Goal: Information Seeking & Learning: Learn about a topic

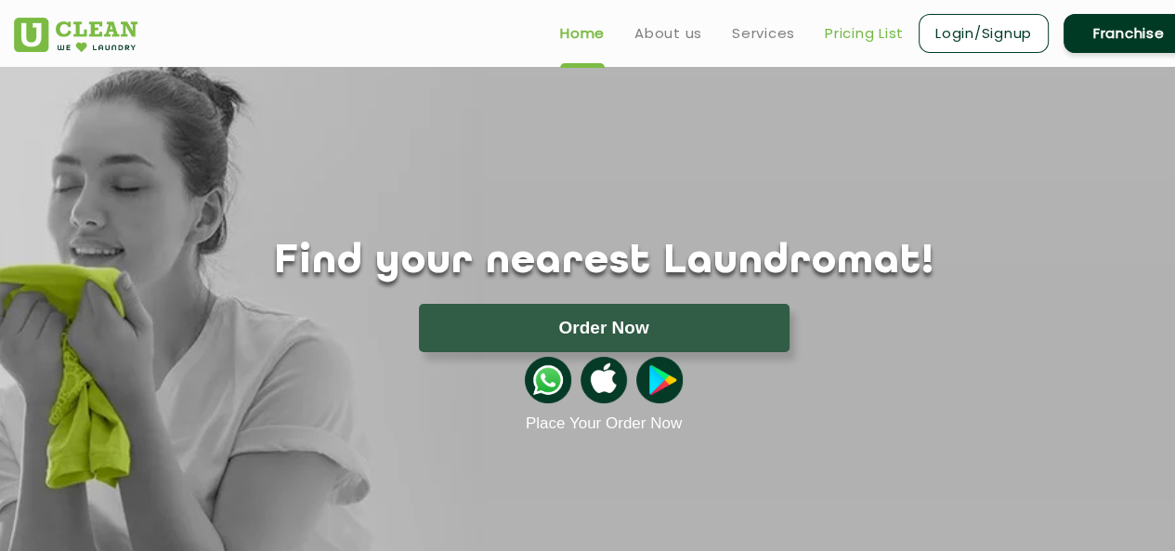
click at [863, 28] on link "Pricing List" at bounding box center [864, 33] width 79 height 22
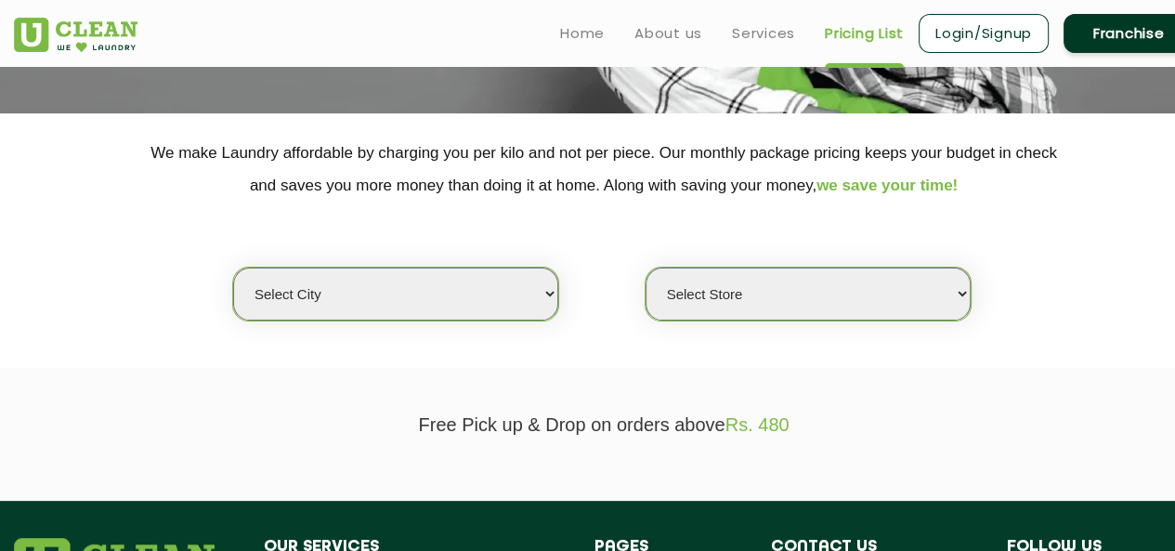
scroll to position [312, 0]
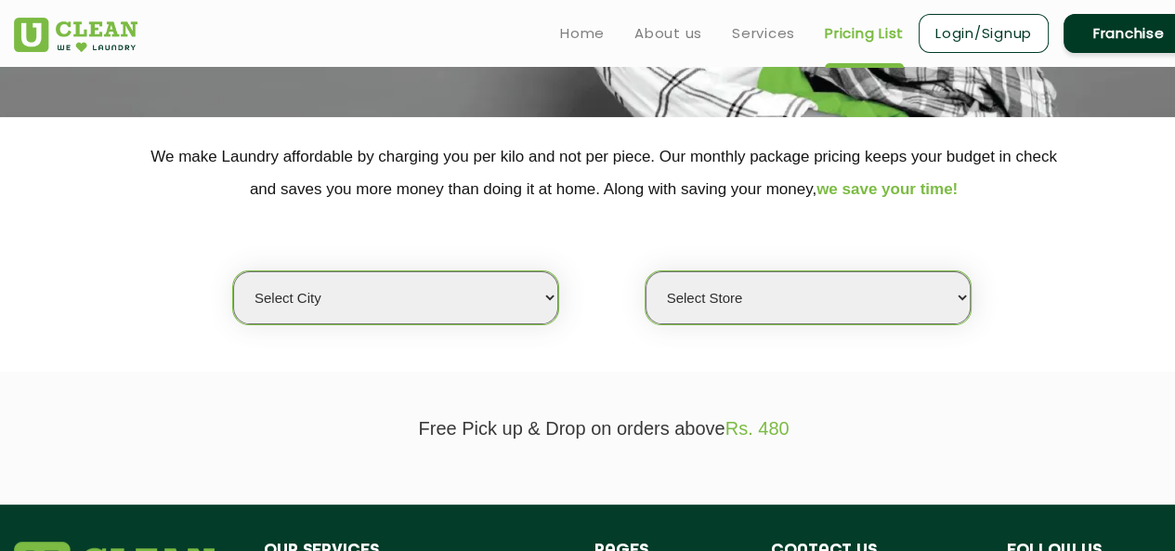
click at [537, 287] on select "Select city [GEOGRAPHIC_DATA] [GEOGRAPHIC_DATA] [GEOGRAPHIC_DATA] [GEOGRAPHIC_D…" at bounding box center [395, 297] width 325 height 53
click at [555, 295] on select "Select city [GEOGRAPHIC_DATA] [GEOGRAPHIC_DATA] [GEOGRAPHIC_DATA] [GEOGRAPHIC_D…" at bounding box center [395, 297] width 325 height 53
click at [555, 297] on select "Select city [GEOGRAPHIC_DATA] [GEOGRAPHIC_DATA] [GEOGRAPHIC_DATA] [GEOGRAPHIC_D…" at bounding box center [395, 297] width 325 height 53
select select "5"
click at [233, 271] on select "Select city [GEOGRAPHIC_DATA] [GEOGRAPHIC_DATA] [GEOGRAPHIC_DATA] [GEOGRAPHIC_D…" at bounding box center [395, 297] width 325 height 53
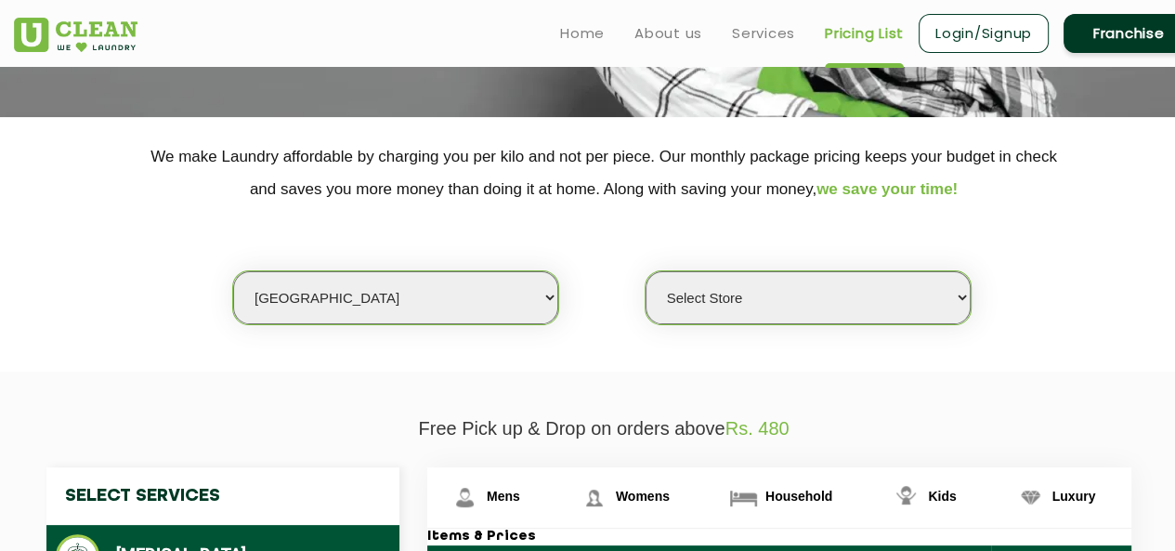
click at [791, 296] on select "Select Store UClean Narsingi UClean Nizampet UClean Sangareddy UClean Gachibowl…" at bounding box center [808, 297] width 325 height 53
select select "590"
click at [646, 271] on select "Select Store UClean Narsingi UClean Nizampet UClean Sangareddy UClean Gachibowl…" at bounding box center [808, 297] width 325 height 53
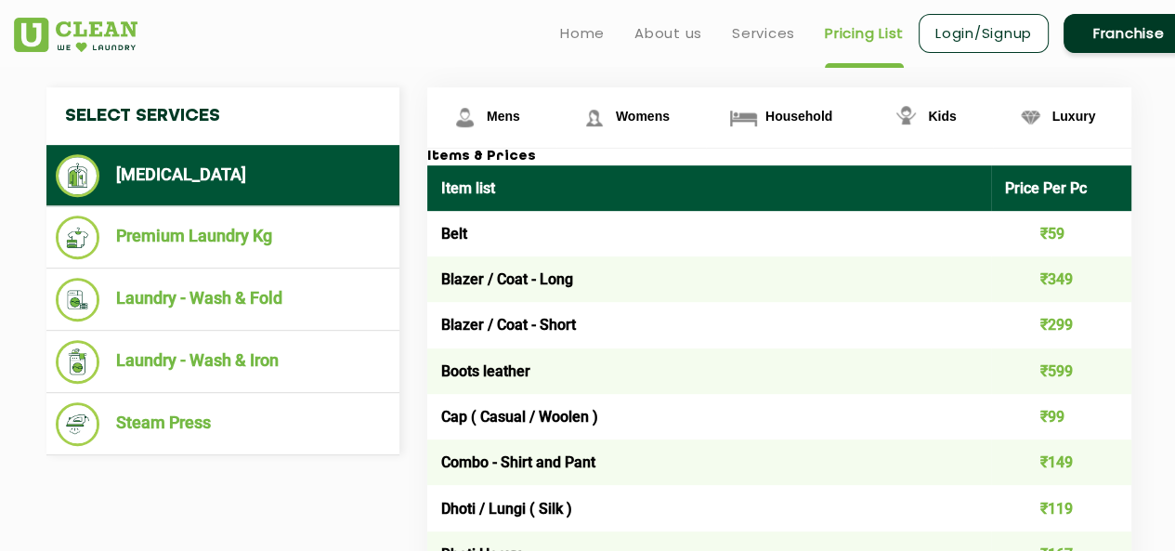
scroll to position [680, 0]
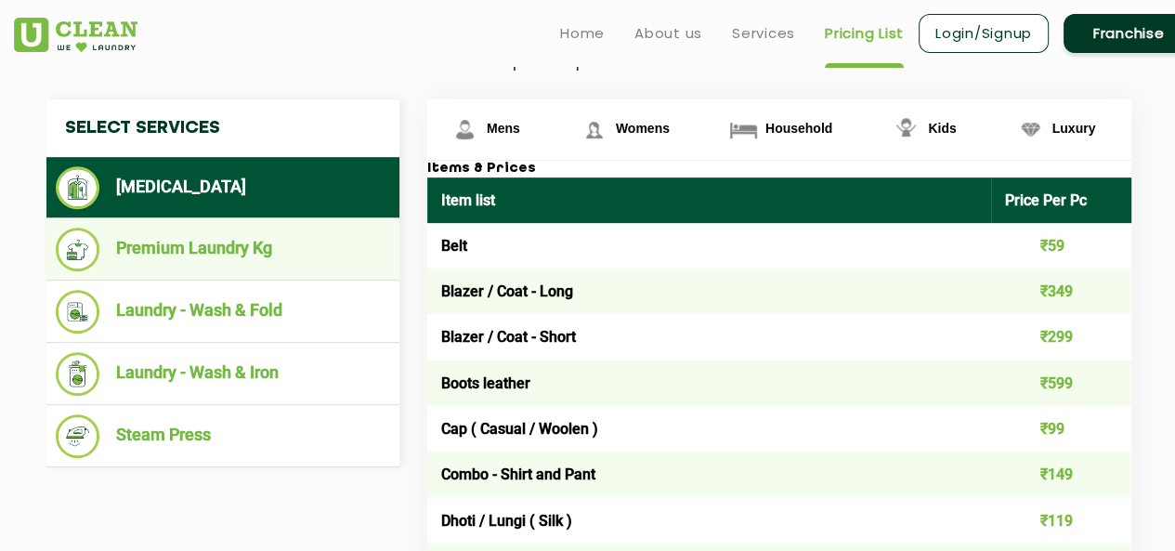
click at [210, 255] on li "Premium Laundry Kg" at bounding box center [223, 250] width 334 height 44
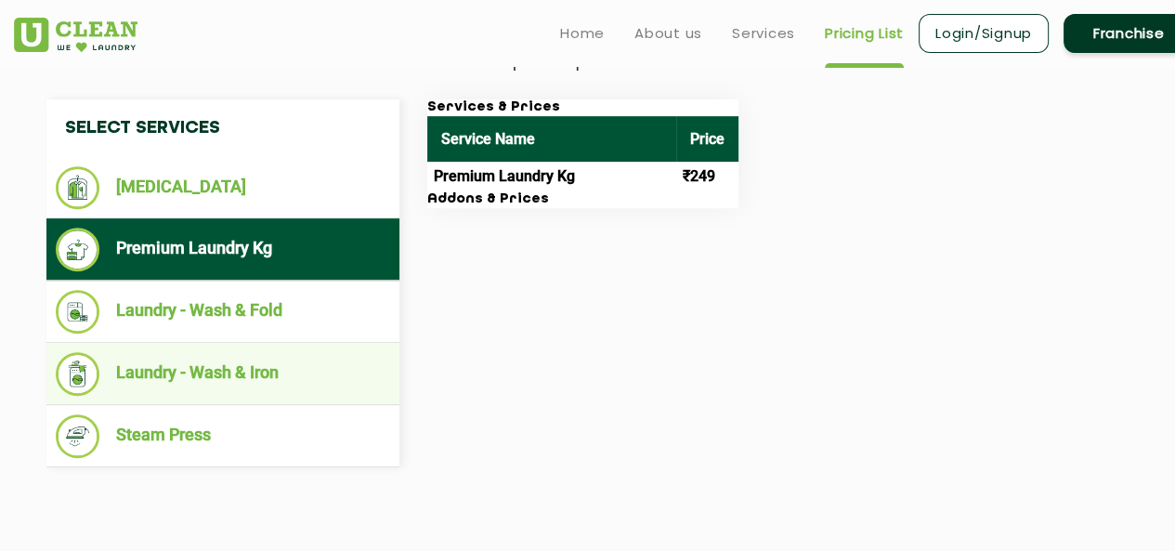
click at [218, 373] on li "Laundry - Wash & Iron" at bounding box center [223, 374] width 334 height 44
